Goal: Check status: Check status

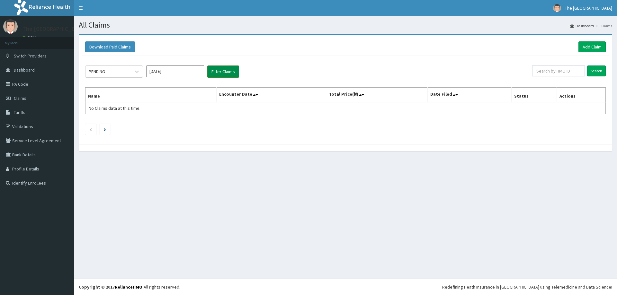
click at [215, 72] on button "Filter Claims" at bounding box center [223, 72] width 32 height 12
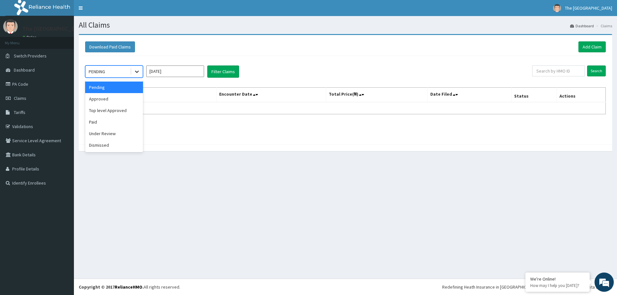
click at [139, 70] on icon at bounding box center [137, 71] width 6 height 6
click at [121, 100] on div "Approved" at bounding box center [114, 99] width 58 height 12
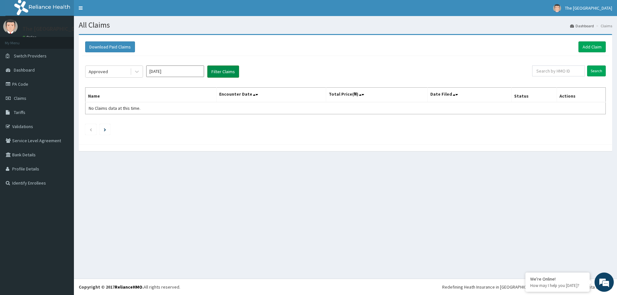
click at [220, 73] on button "Filter Claims" at bounding box center [223, 72] width 32 height 12
click at [223, 72] on button "Filter Claims" at bounding box center [223, 72] width 32 height 12
click at [175, 70] on input "[DATE]" at bounding box center [175, 72] width 58 height 12
click at [176, 126] on div "Aug" at bounding box center [175, 125] width 13 height 12
type input "[DATE]"
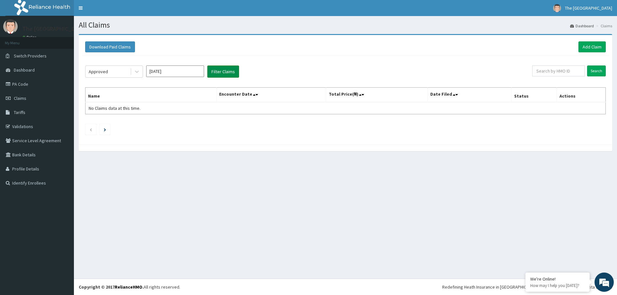
click at [221, 71] on button "Filter Claims" at bounding box center [223, 72] width 32 height 12
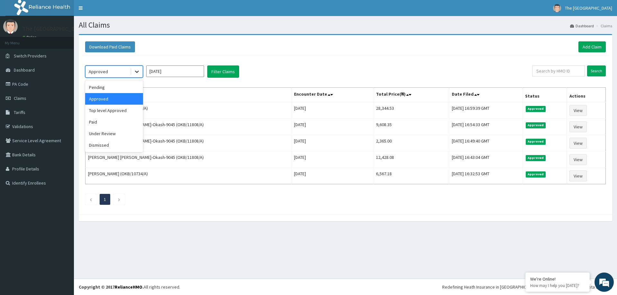
click at [135, 71] on icon at bounding box center [137, 71] width 6 height 6
click at [111, 133] on div "Under Review" at bounding box center [114, 134] width 58 height 12
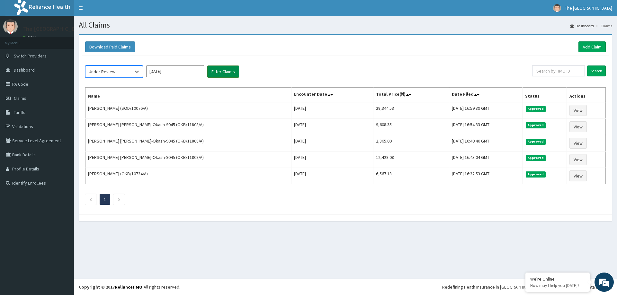
click at [220, 71] on button "Filter Claims" at bounding box center [223, 72] width 32 height 12
